Goal: Download file/media

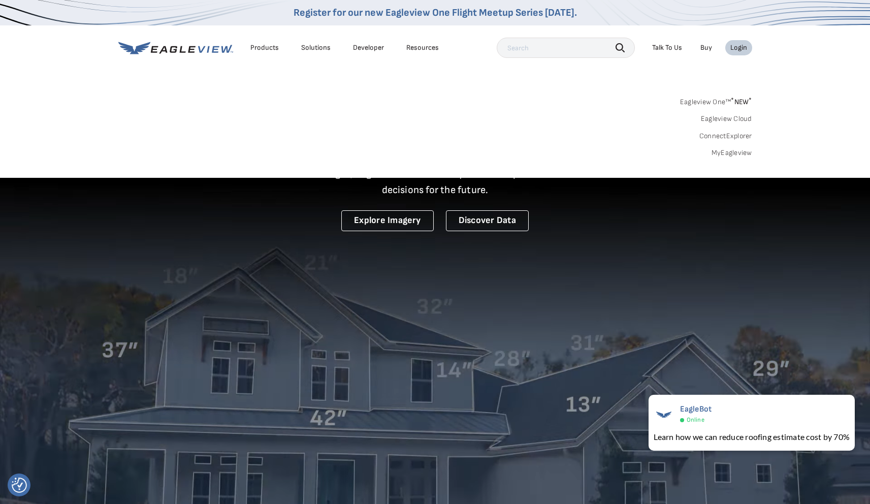
click at [739, 46] on div "Login" at bounding box center [738, 47] width 17 height 9
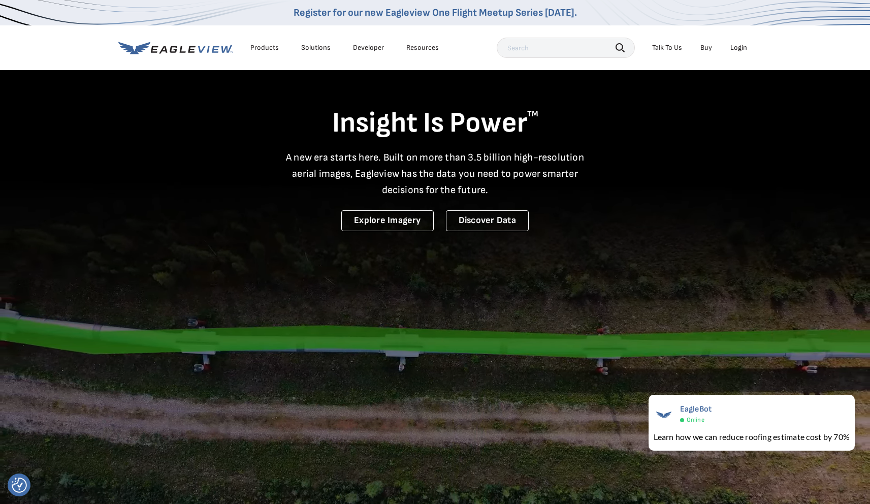
click at [738, 46] on div "Login" at bounding box center [738, 47] width 17 height 9
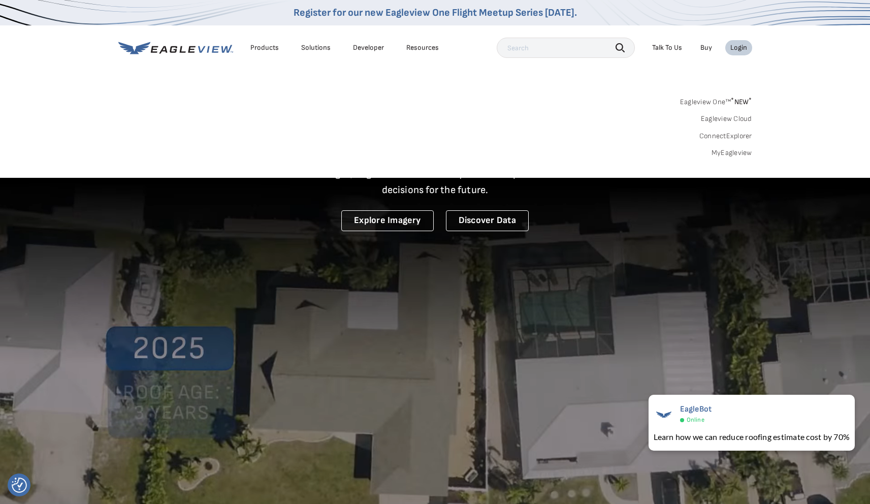
click at [735, 152] on link "MyEagleview" at bounding box center [731, 152] width 41 height 9
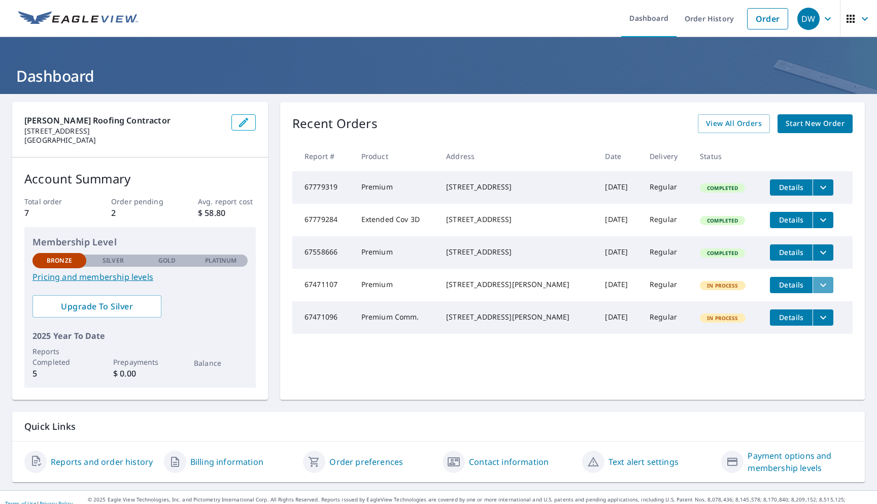
click at [817, 291] on icon "filesDropdownBtn-67471107" at bounding box center [823, 285] width 12 height 12
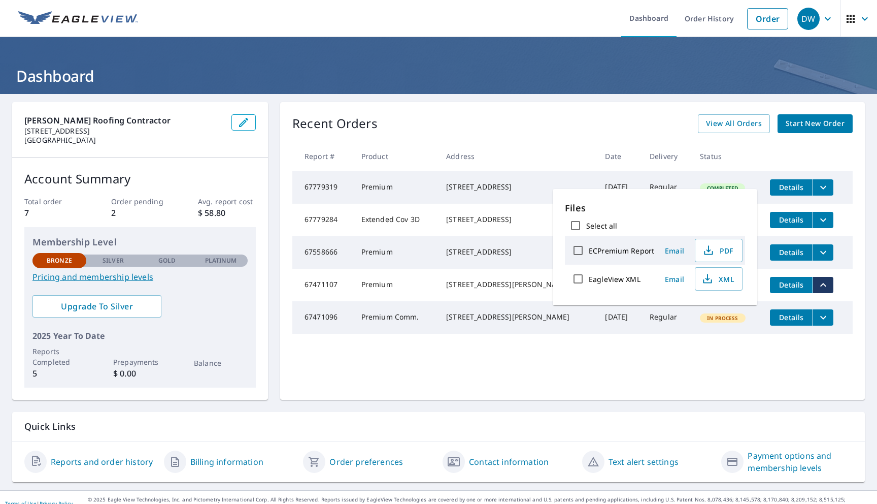
click at [594, 381] on div "Recent Orders View All Orders Start New Order Report # Product Address Date Del…" at bounding box center [572, 251] width 585 height 298
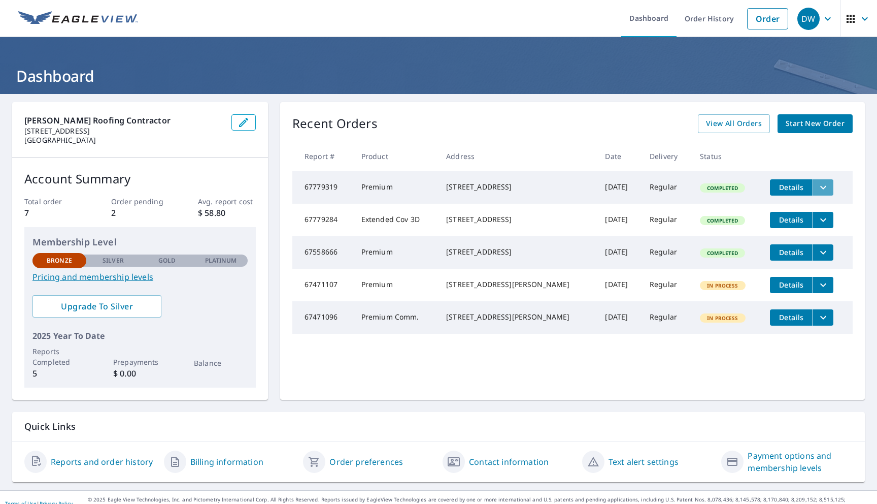
click at [820, 187] on icon "filesDropdownBtn-67779319" at bounding box center [823, 187] width 6 height 4
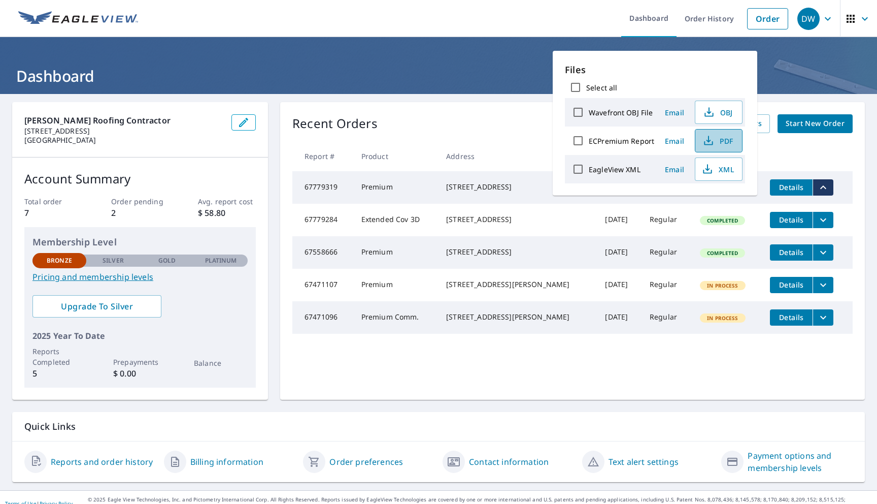
click at [725, 140] on span "PDF" at bounding box center [718, 141] width 32 height 12
click at [444, 113] on div "Recent Orders View All Orders Start New Order Report # Product Address Date Del…" at bounding box center [572, 251] width 585 height 298
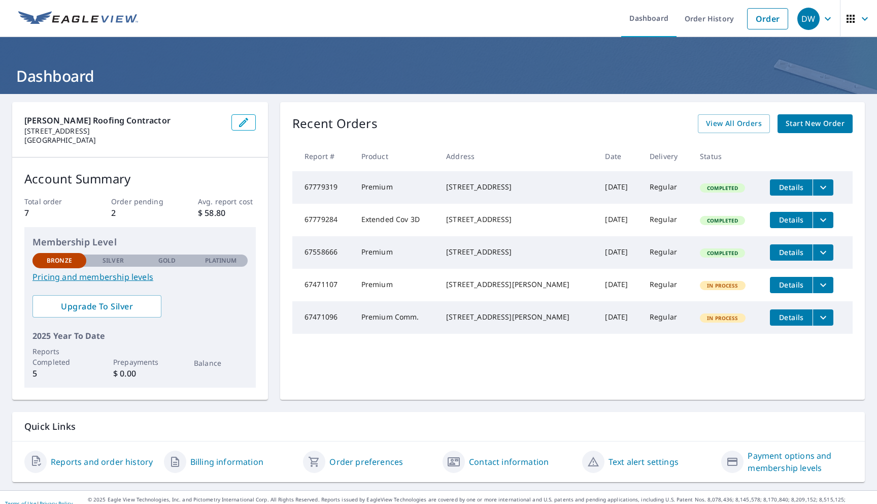
click at [817, 223] on icon "filesDropdownBtn-67779284" at bounding box center [823, 220] width 12 height 12
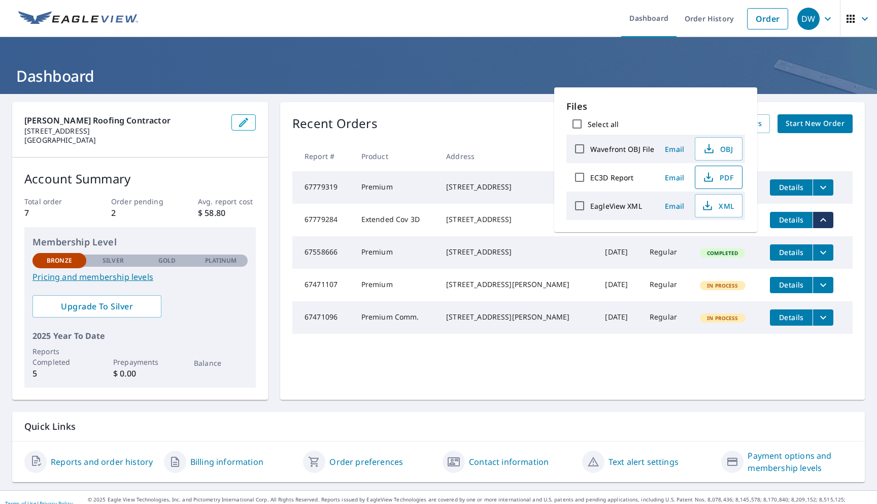
click at [723, 180] on span "PDF" at bounding box center [718, 177] width 32 height 12
